Goal: Entertainment & Leisure: Consume media (video, audio)

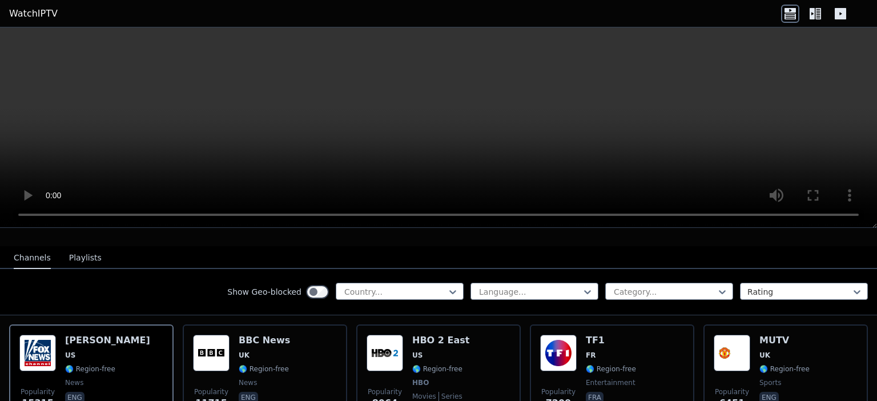
scroll to position [114, 0]
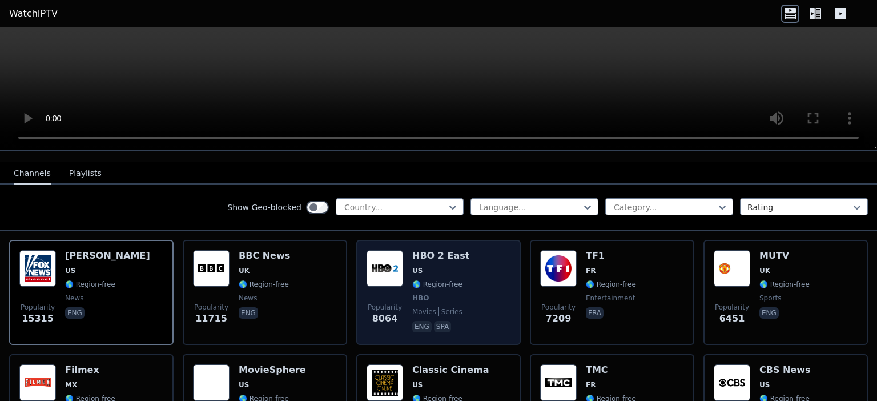
click at [440, 294] on span "HBO" at bounding box center [440, 298] width 57 height 9
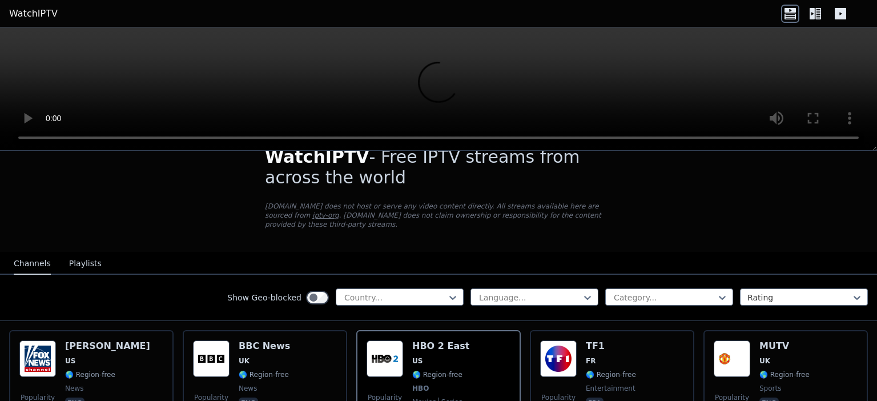
scroll to position [0, 0]
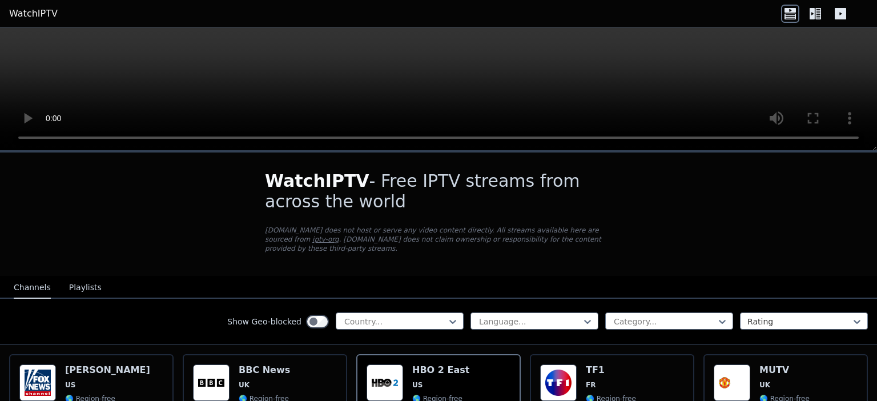
click at [819, 14] on icon at bounding box center [816, 14] width 18 height 18
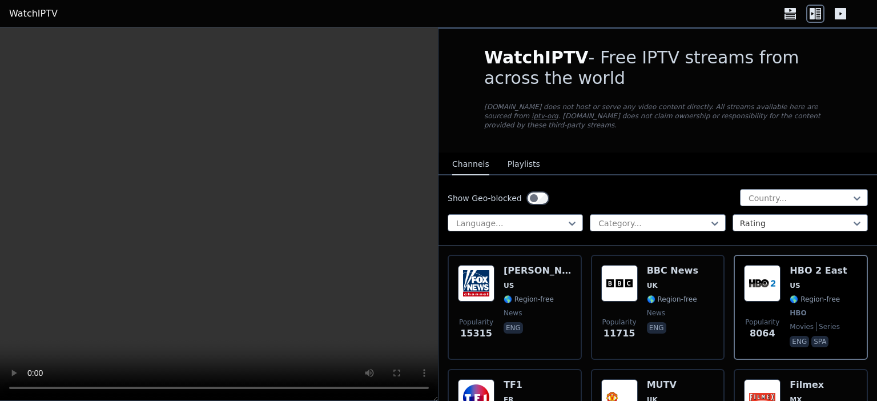
click at [840, 12] on icon at bounding box center [841, 14] width 18 height 18
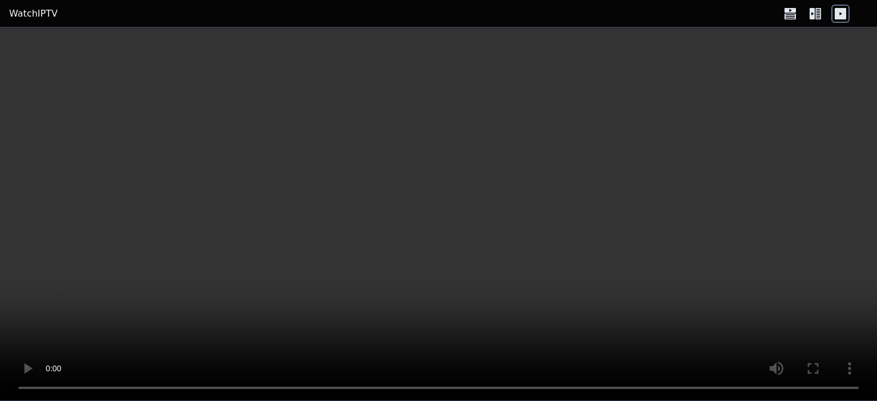
click at [820, 12] on icon at bounding box center [816, 14] width 18 height 18
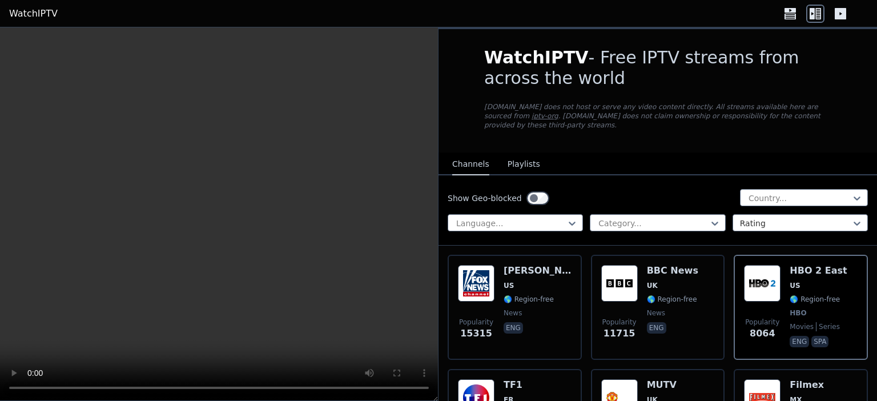
click at [785, 15] on icon at bounding box center [790, 16] width 11 height 6
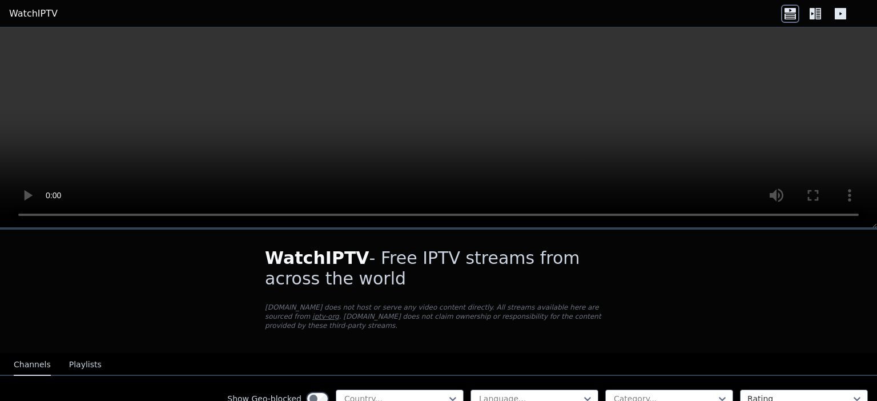
click at [815, 13] on icon at bounding box center [812, 13] width 5 height 11
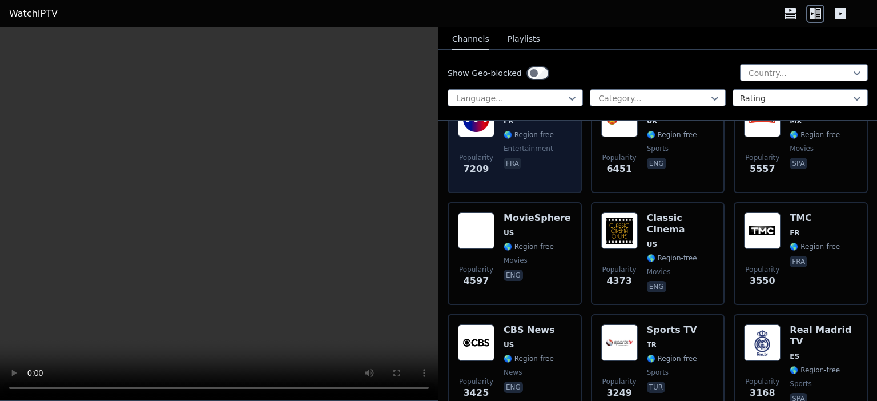
scroll to position [286, 0]
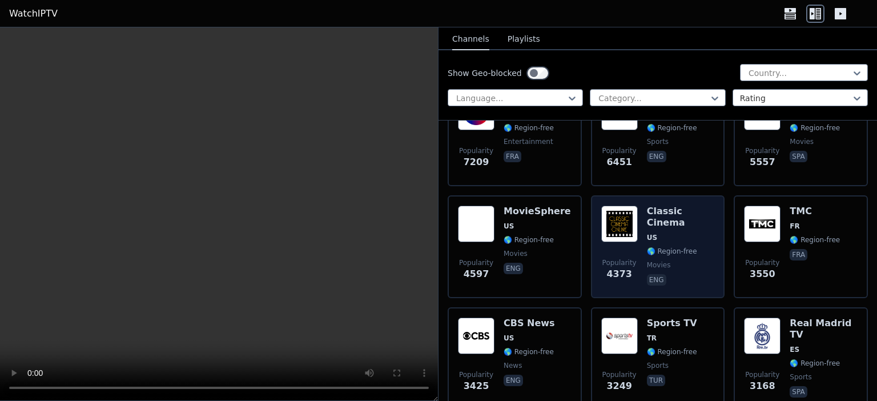
click at [616, 213] on img at bounding box center [619, 224] width 37 height 37
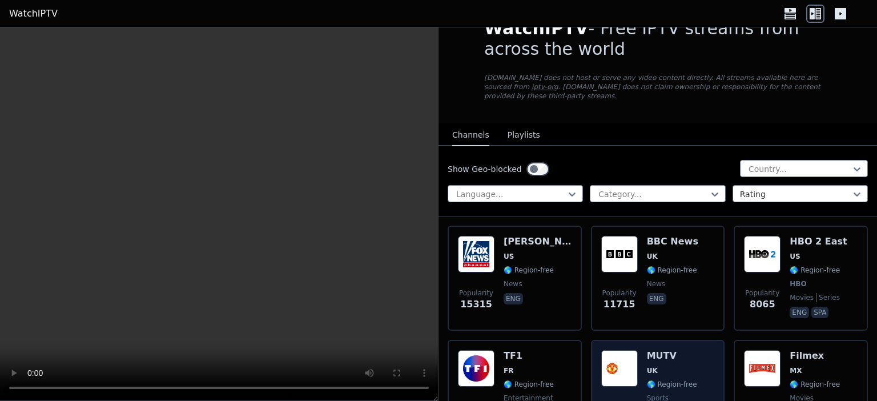
scroll to position [57, 0]
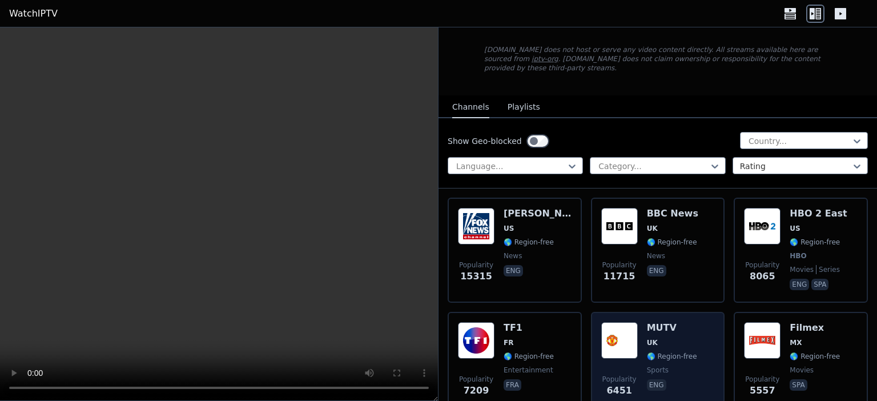
click at [669, 340] on div "MUTV UK 🌎 Region-free sports eng" at bounding box center [672, 363] width 50 height 82
click at [614, 326] on img at bounding box center [619, 340] width 37 height 37
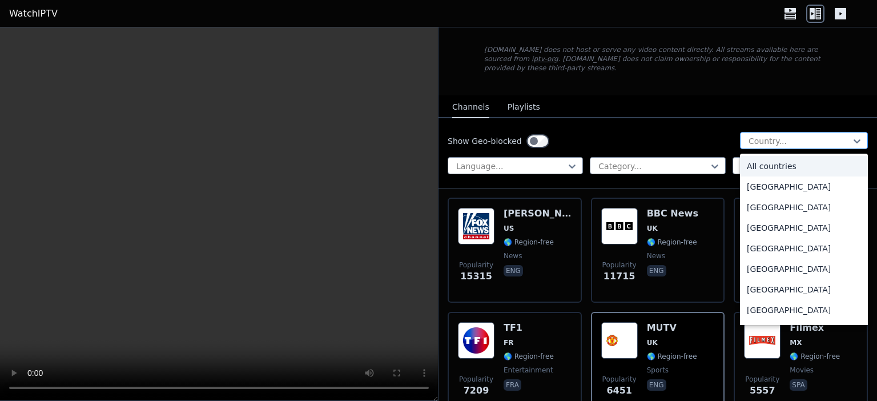
click at [754, 135] on div at bounding box center [800, 140] width 104 height 11
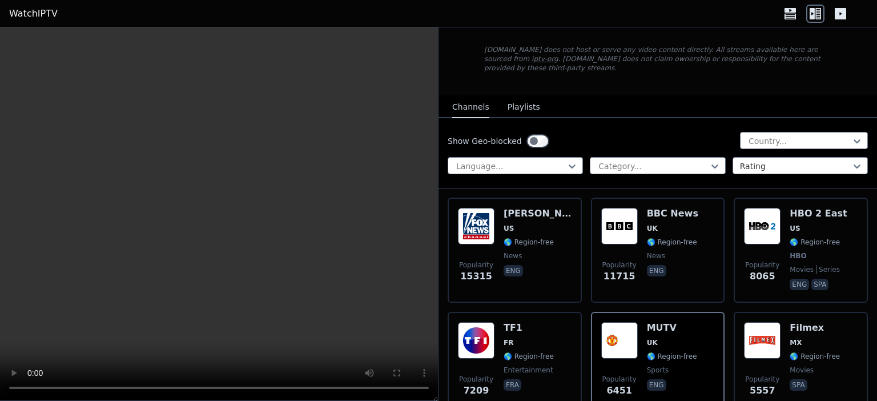
drag, startPoint x: 388, startPoint y: 287, endPoint x: 328, endPoint y: 249, distance: 70.7
click at [387, 287] on video at bounding box center [219, 214] width 438 height 374
drag, startPoint x: 295, startPoint y: 224, endPoint x: 313, endPoint y: 244, distance: 27.1
click at [295, 224] on video at bounding box center [219, 214] width 438 height 374
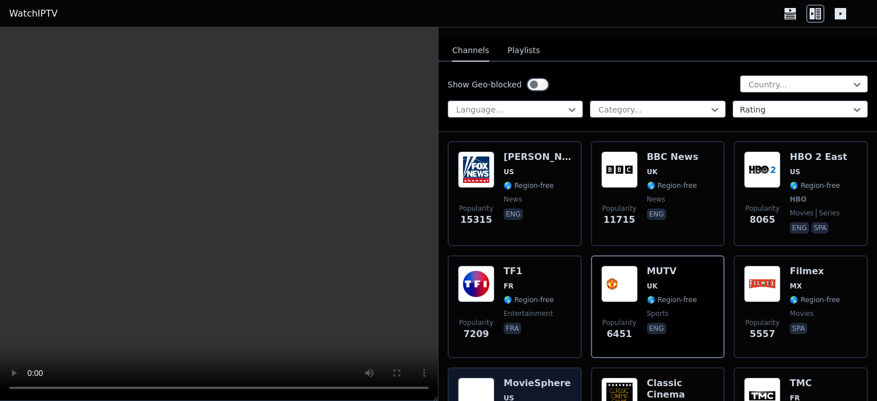
scroll to position [286, 0]
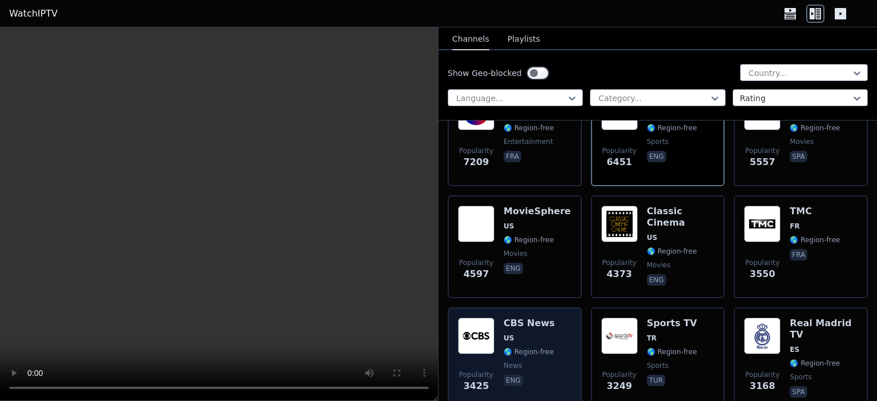
click at [478, 326] on img at bounding box center [476, 336] width 37 height 37
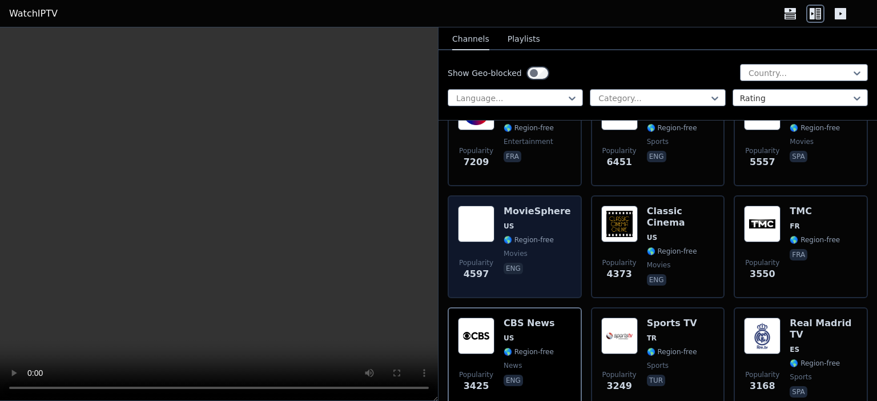
click at [501, 206] on div "Popularity 4597 MovieSphere US 🌎 Region-free movies eng" at bounding box center [515, 247] width 114 height 82
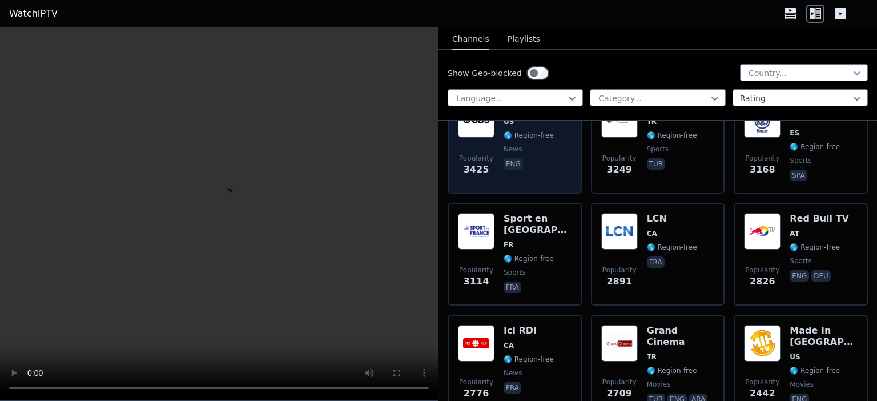
scroll to position [514, 0]
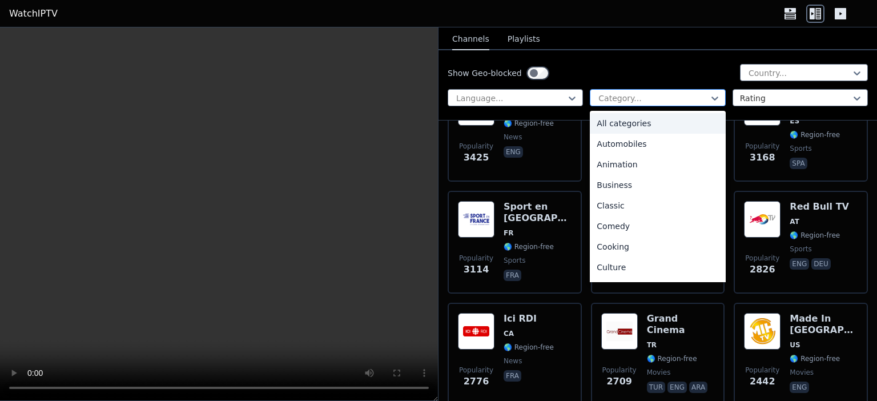
click at [622, 89] on div "Category..." at bounding box center [657, 97] width 135 height 17
click at [617, 95] on div at bounding box center [652, 98] width 111 height 11
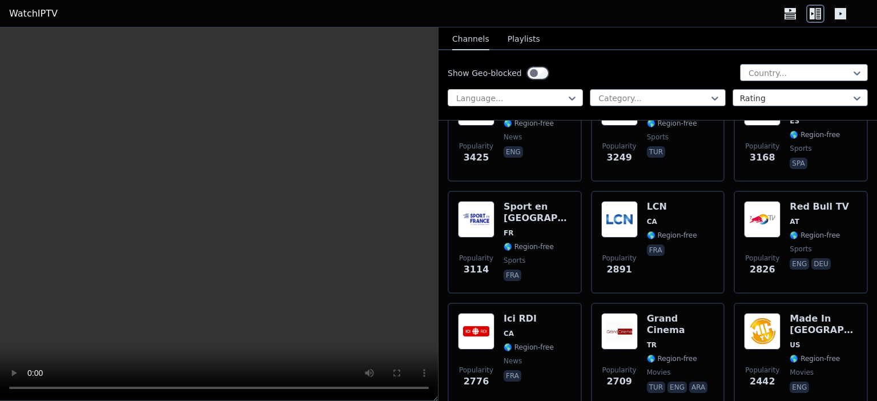
click at [542, 100] on div at bounding box center [510, 98] width 111 height 11
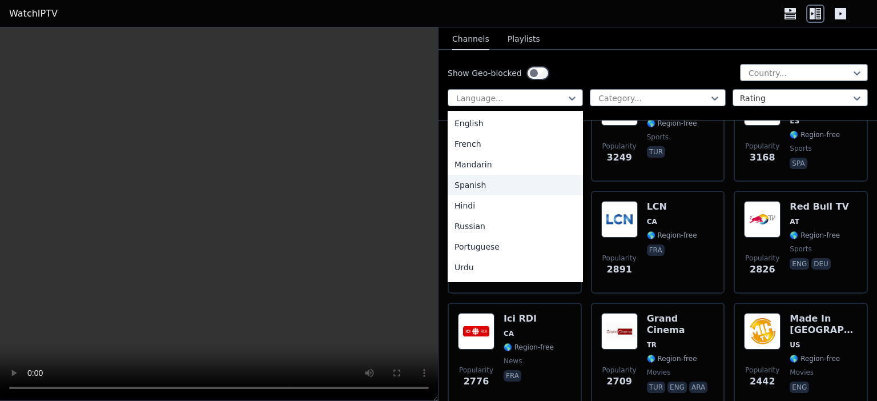
scroll to position [57, 0]
click at [491, 192] on div "Hindi" at bounding box center [515, 189] width 135 height 21
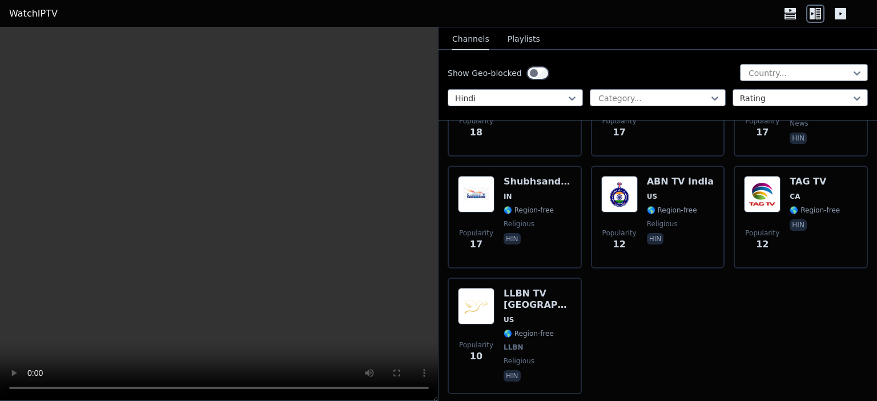
scroll to position [1652, 0]
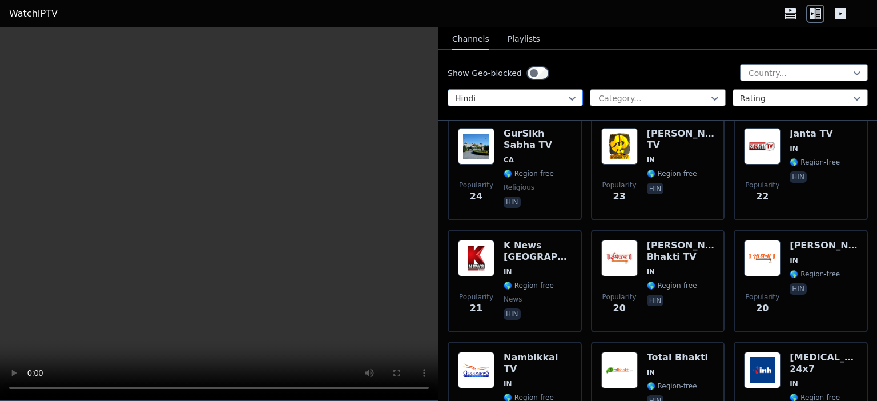
click at [523, 97] on div at bounding box center [510, 98] width 111 height 11
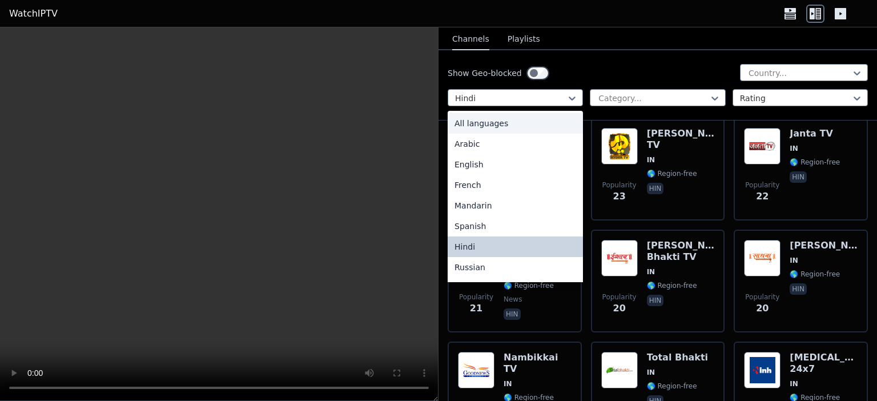
click at [499, 114] on div "All languages" at bounding box center [515, 123] width 135 height 21
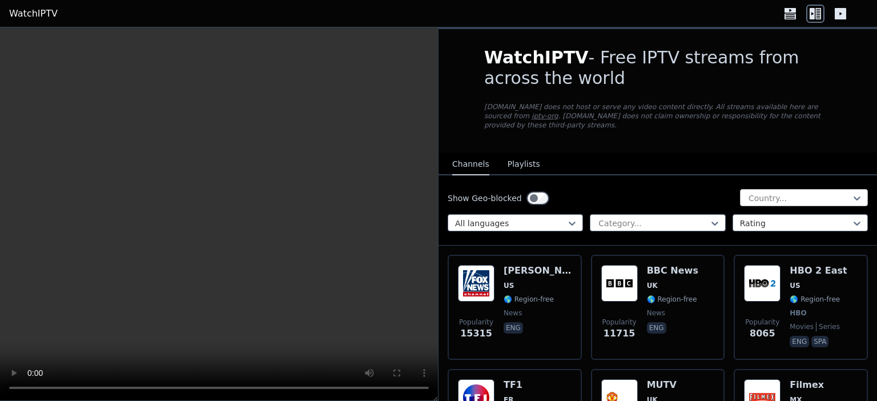
click at [761, 192] on div at bounding box center [800, 197] width 104 height 11
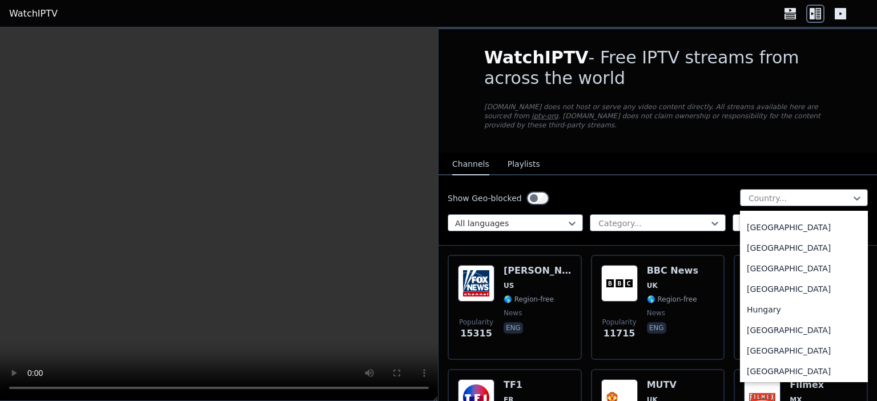
scroll to position [1714, 0]
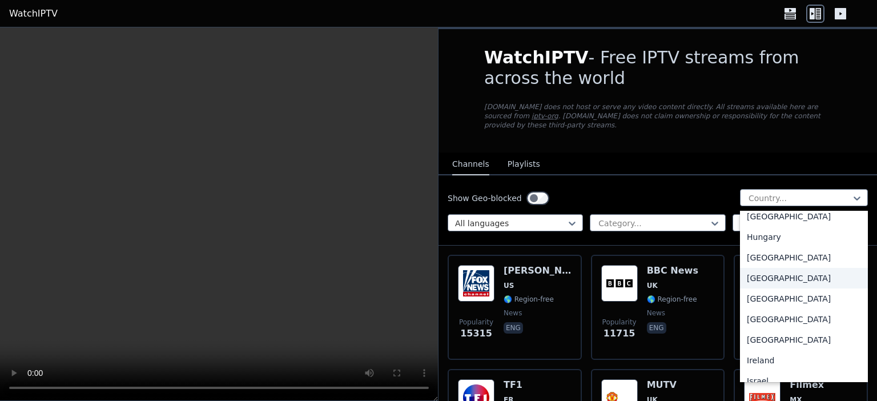
click at [749, 279] on div "[GEOGRAPHIC_DATA]" at bounding box center [804, 278] width 128 height 21
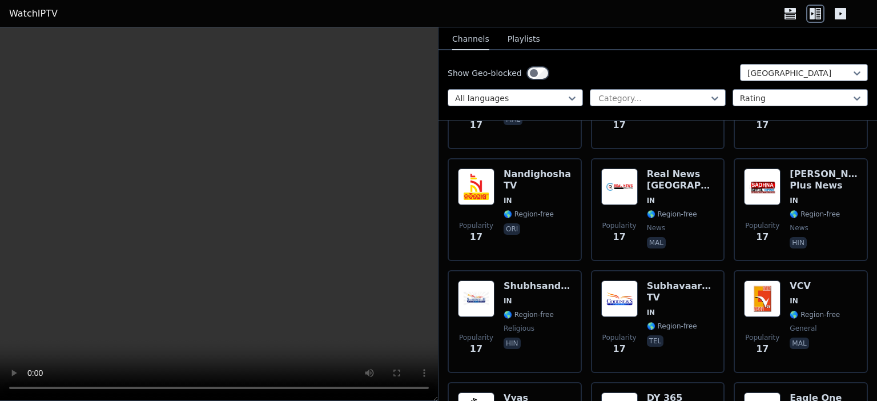
scroll to position [5083, 0]
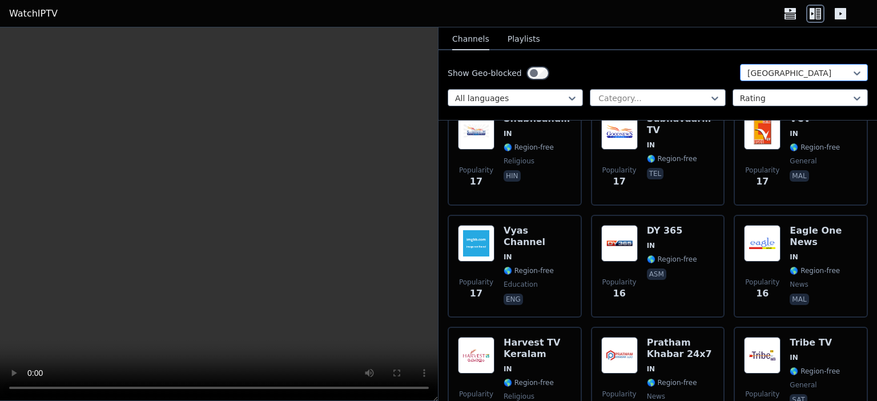
click at [762, 65] on div "[GEOGRAPHIC_DATA]" at bounding box center [804, 72] width 128 height 17
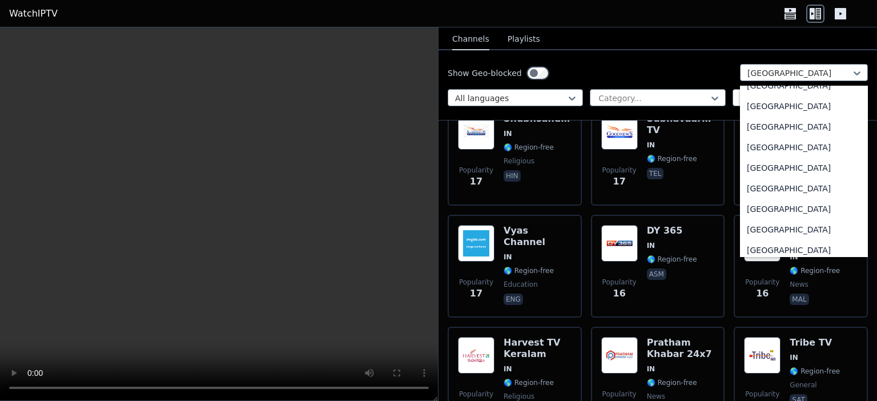
scroll to position [3980, 0]
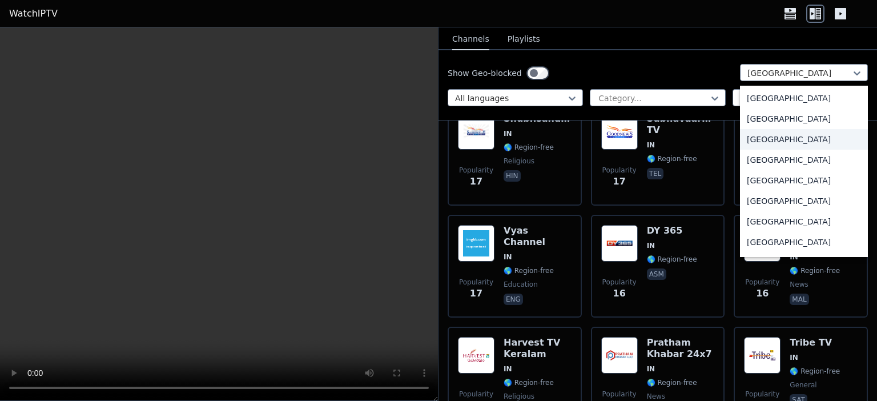
click at [757, 138] on div "[GEOGRAPHIC_DATA]" at bounding box center [804, 139] width 128 height 21
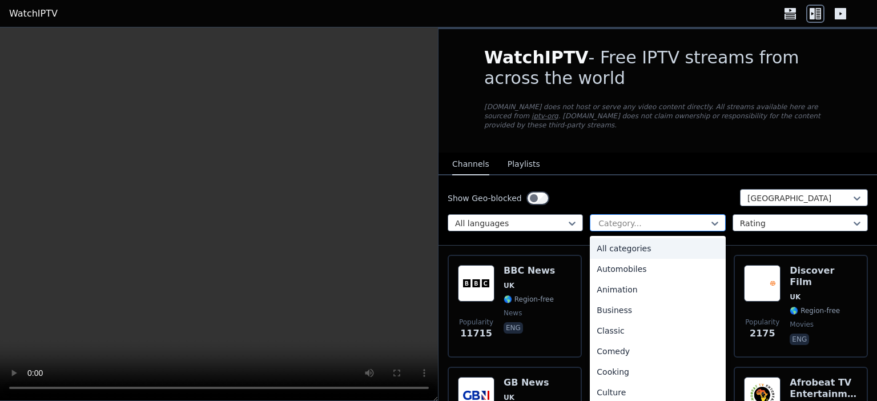
click at [675, 214] on div "Category..." at bounding box center [657, 222] width 135 height 17
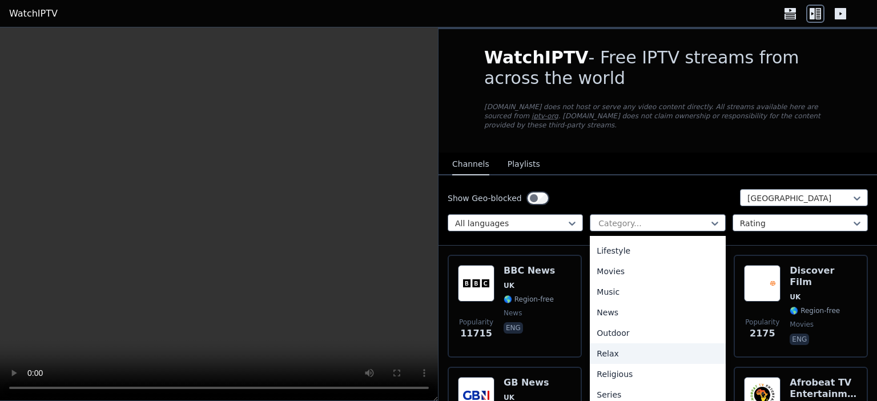
scroll to position [388, 0]
click at [619, 348] on div "Sports" at bounding box center [657, 353] width 135 height 21
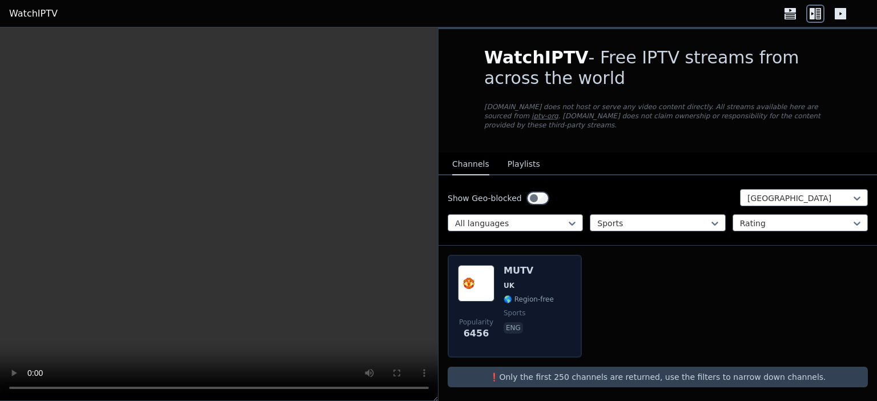
click at [527, 265] on h6 "MUTV" at bounding box center [529, 270] width 50 height 11
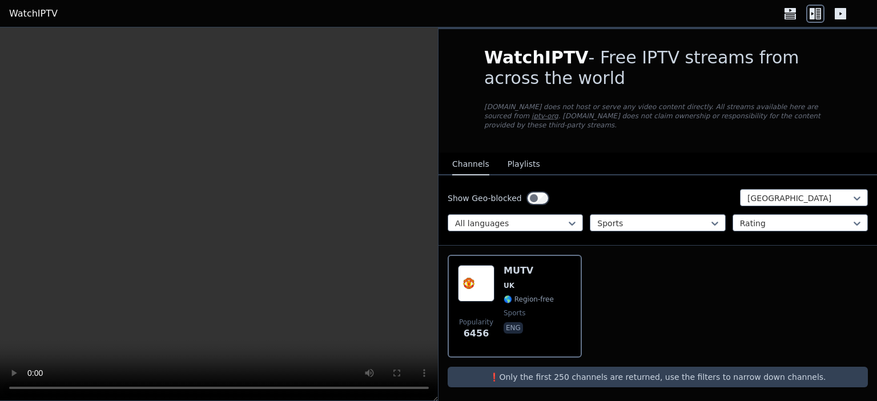
click at [514, 157] on button "Playlists" at bounding box center [524, 165] width 33 height 22
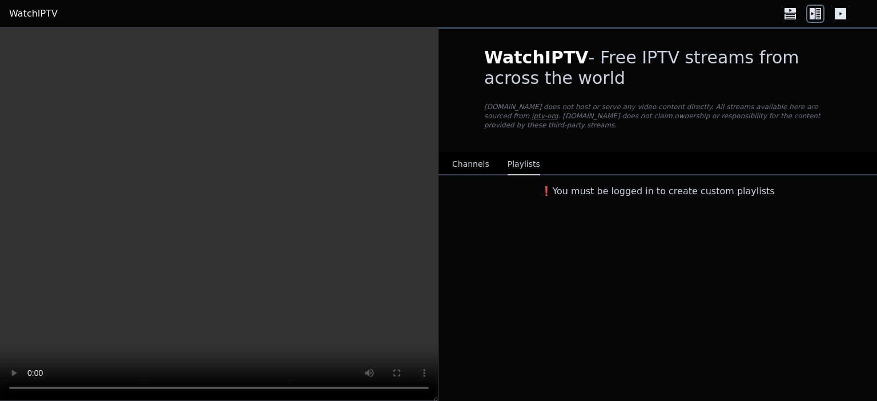
click at [481, 154] on button "Channels" at bounding box center [470, 165] width 37 height 22
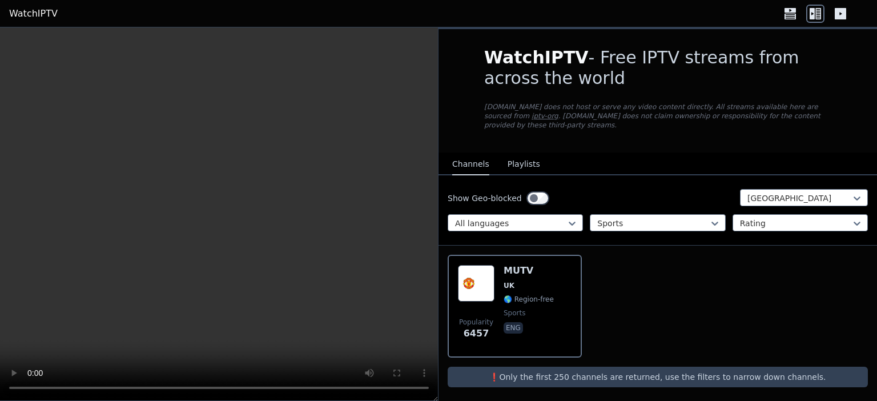
click at [27, 15] on link "WatchIPTV" at bounding box center [33, 14] width 49 height 14
click at [847, 12] on icon at bounding box center [841, 14] width 18 height 18
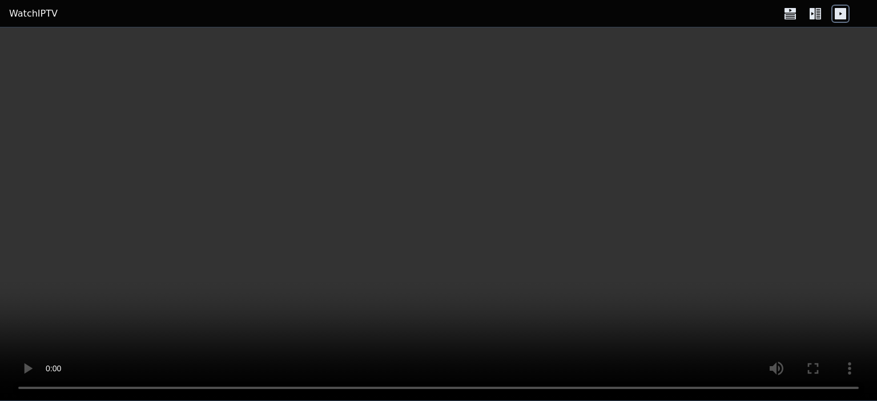
click at [20, 14] on link "WatchIPTV" at bounding box center [33, 14] width 49 height 14
click at [812, 17] on icon at bounding box center [812, 13] width 5 height 11
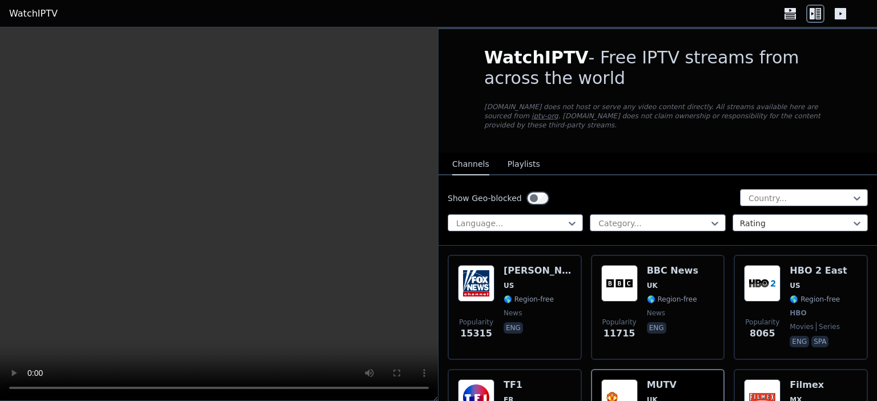
click at [669, 200] on div "Show Geo-blocked Country... Language... Category... Rating" at bounding box center [658, 210] width 439 height 70
click at [677, 218] on div at bounding box center [652, 223] width 111 height 11
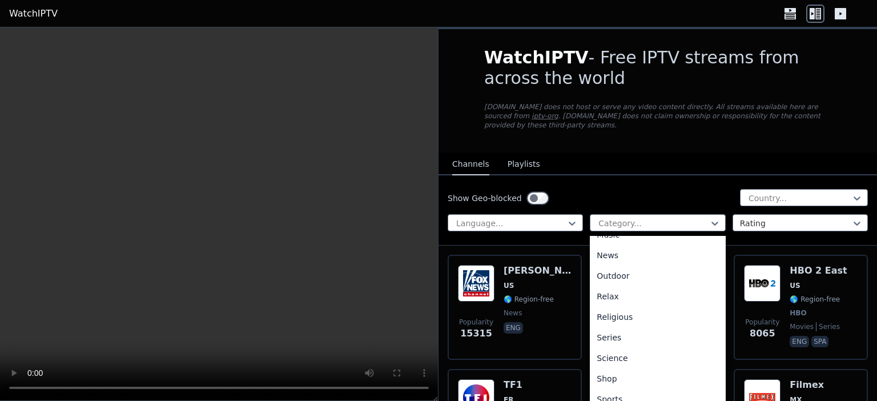
scroll to position [388, 0]
click at [608, 343] on div "Sports" at bounding box center [657, 353] width 135 height 21
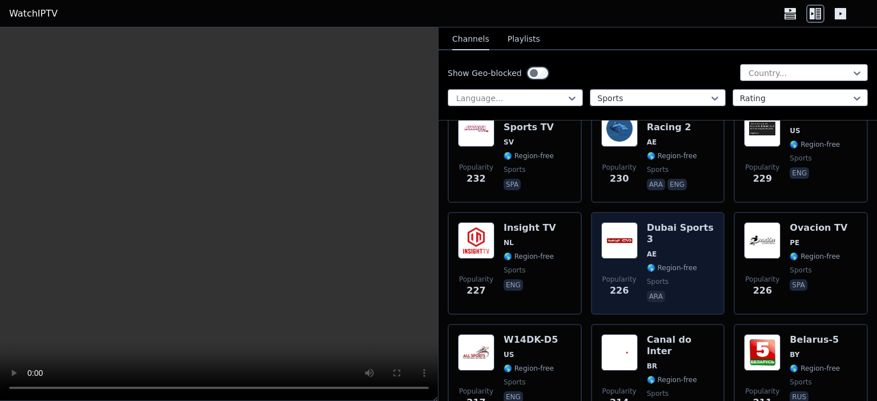
scroll to position [1958, 0]
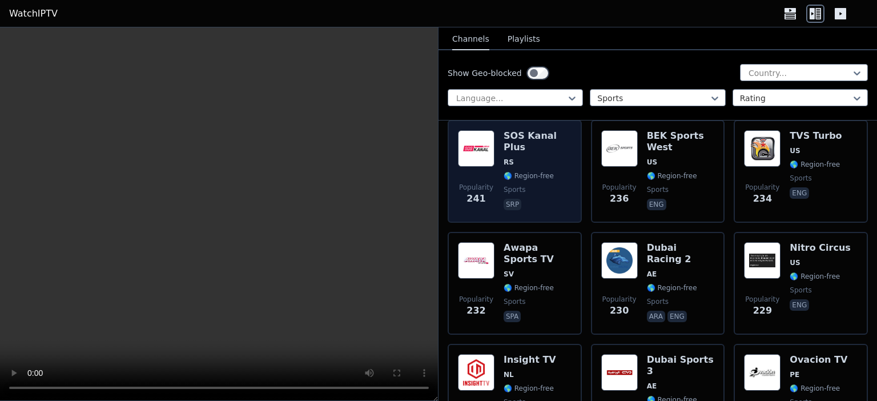
click at [546, 199] on span "srp" at bounding box center [538, 206] width 68 height 14
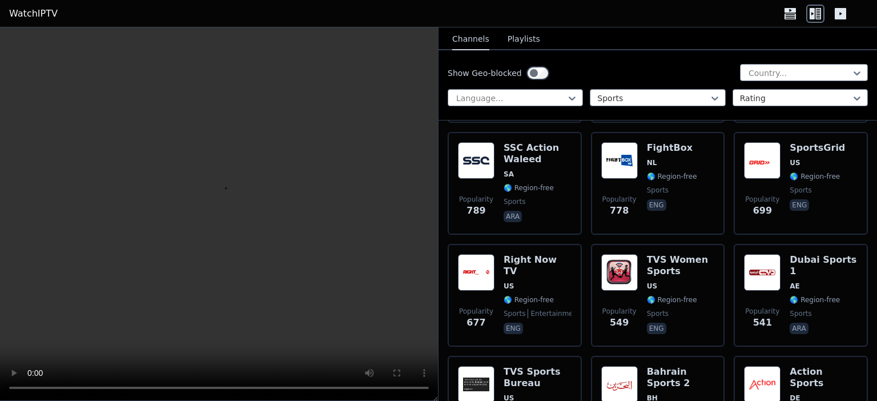
scroll to position [1044, 0]
